Goal: Information Seeking & Learning: Learn about a topic

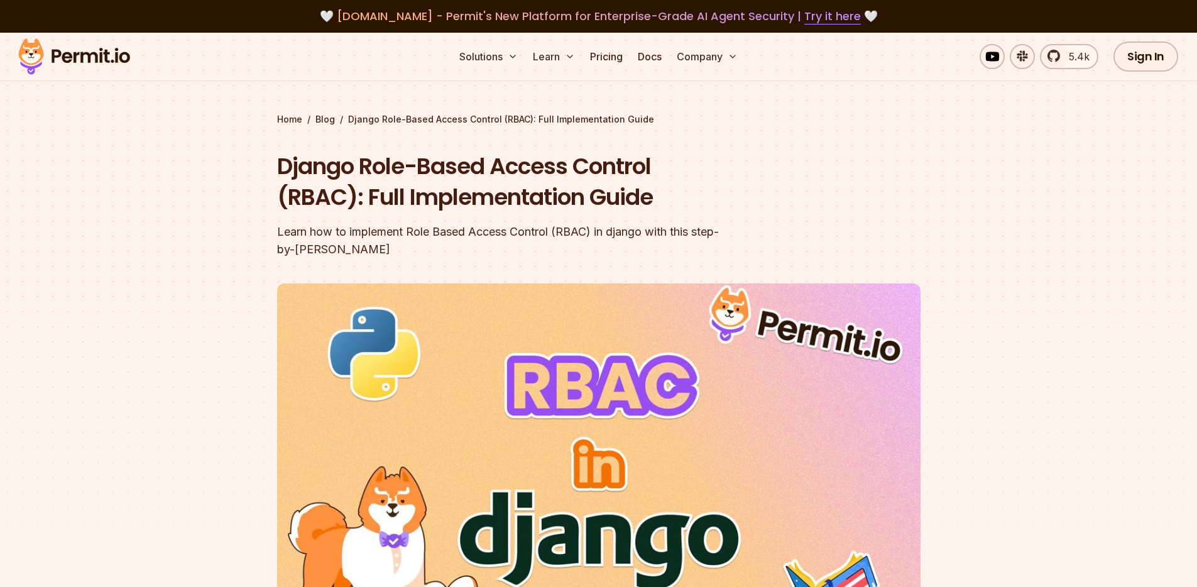
click at [982, 243] on section "Home / Blog / Django Role-Based Access Control (RBAC): Full Implementation Guid…" at bounding box center [598, 388] width 1197 height 710
drag, startPoint x: 986, startPoint y: 148, endPoint x: 803, endPoint y: 34, distance: 216.3
click at [982, 148] on section "Home / Blog / Django Role-Based Access Control (RBAC): Full Implementation Guid…" at bounding box center [598, 388] width 1197 height 710
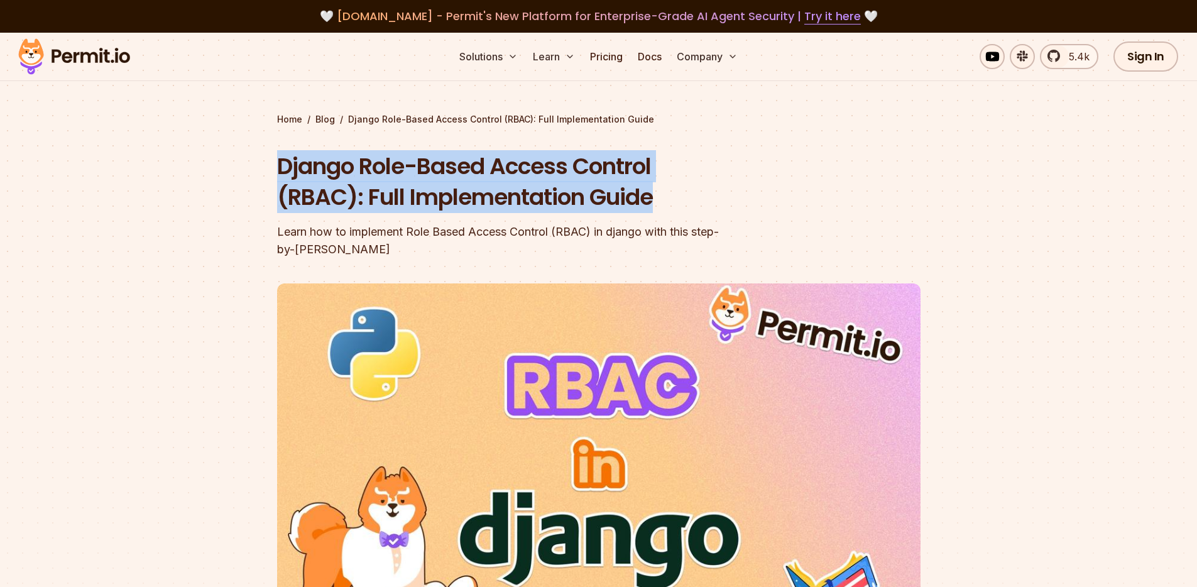
drag, startPoint x: 265, startPoint y: 165, endPoint x: 735, endPoint y: 204, distance: 471.8
click at [735, 204] on section "Home / Blog / Django Role-Based Access Control (RBAC): Full Implementation Guid…" at bounding box center [598, 388] width 1197 height 710
drag, startPoint x: 833, startPoint y: 174, endPoint x: 775, endPoint y: 77, distance: 113.3
click at [830, 165] on header "Django Role-Based Access Control (RBAC): Full Implementation Guide Learn how to…" at bounding box center [599, 432] width 644 height 562
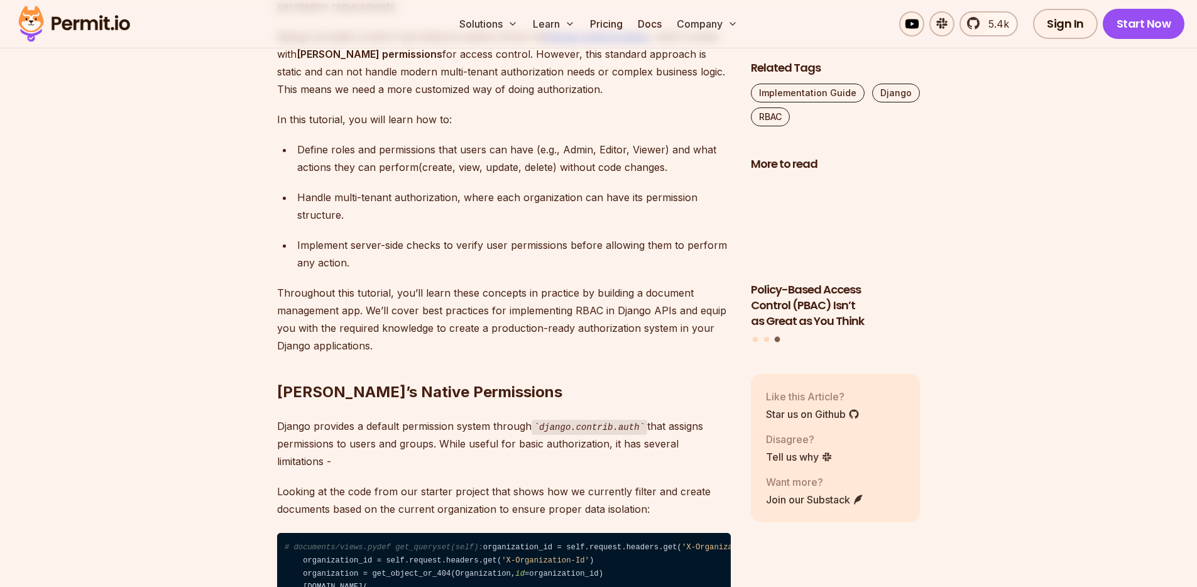
scroll to position [858, 0]
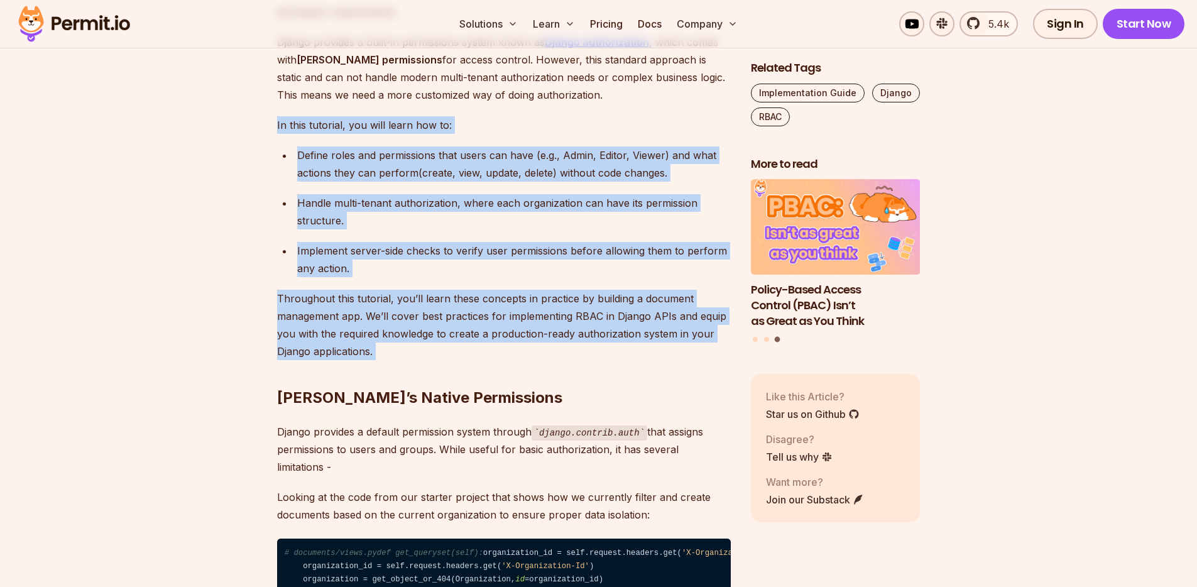
drag, startPoint x: 380, startPoint y: 341, endPoint x: 242, endPoint y: 101, distance: 276.5
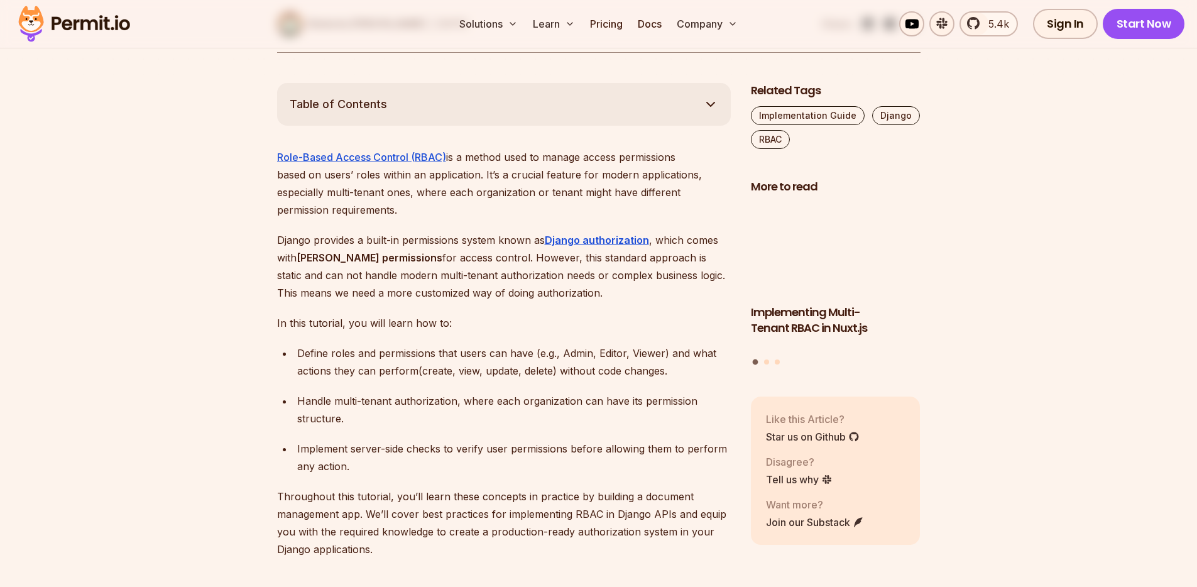
scroll to position [646, 0]
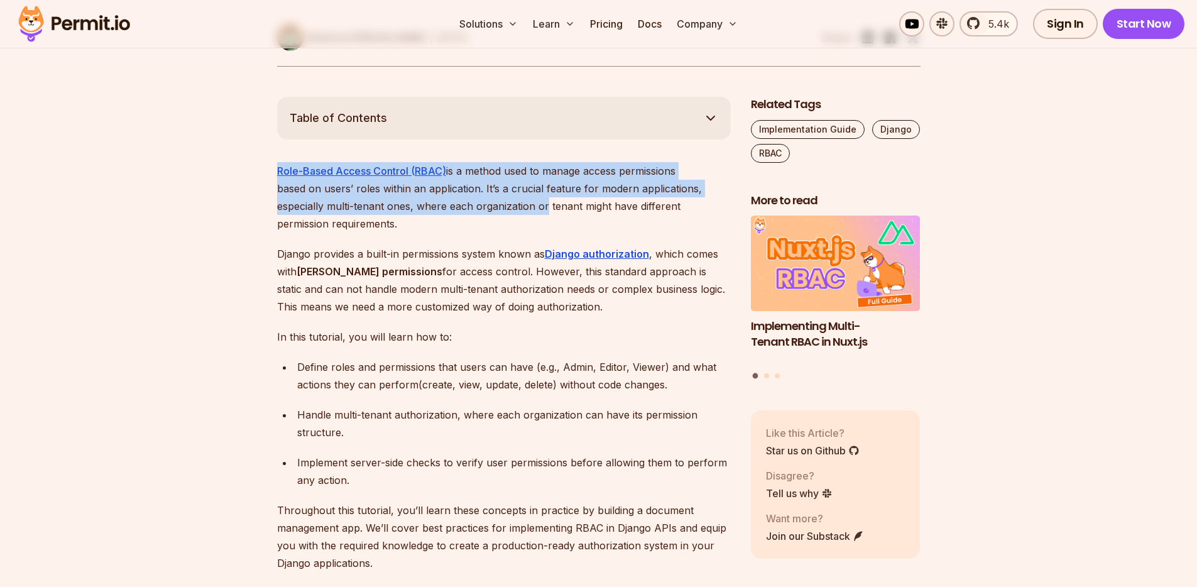
drag, startPoint x: 269, startPoint y: 165, endPoint x: 472, endPoint y: 213, distance: 208.7
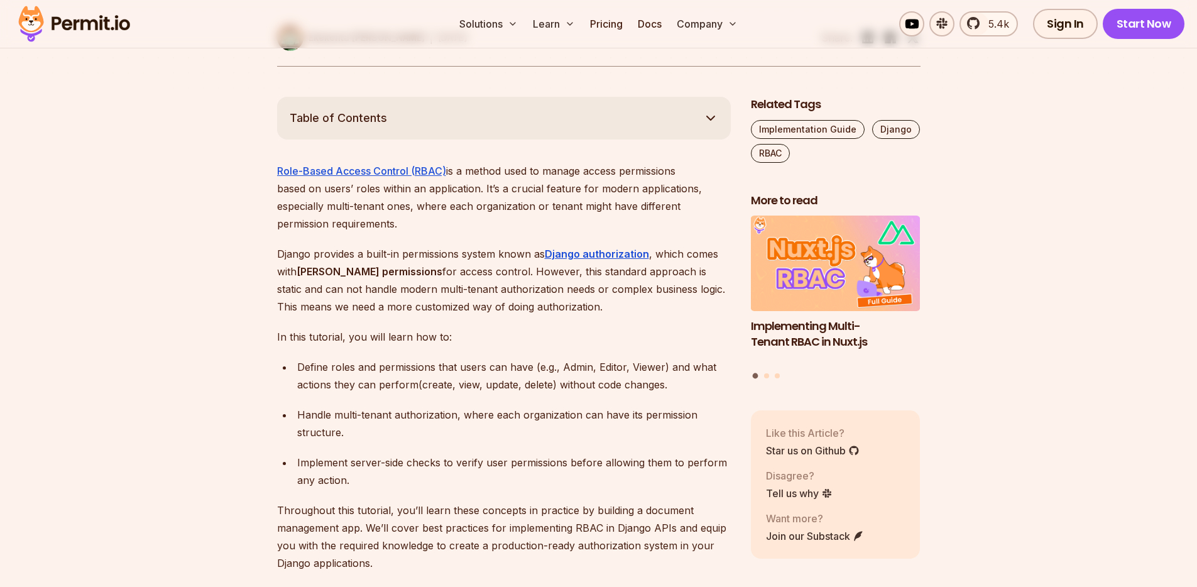
click at [473, 214] on p "Role-Based Access Control (RBAC) is a method used to manage access permissions …" at bounding box center [504, 197] width 454 height 70
